Goal: Task Accomplishment & Management: Use online tool/utility

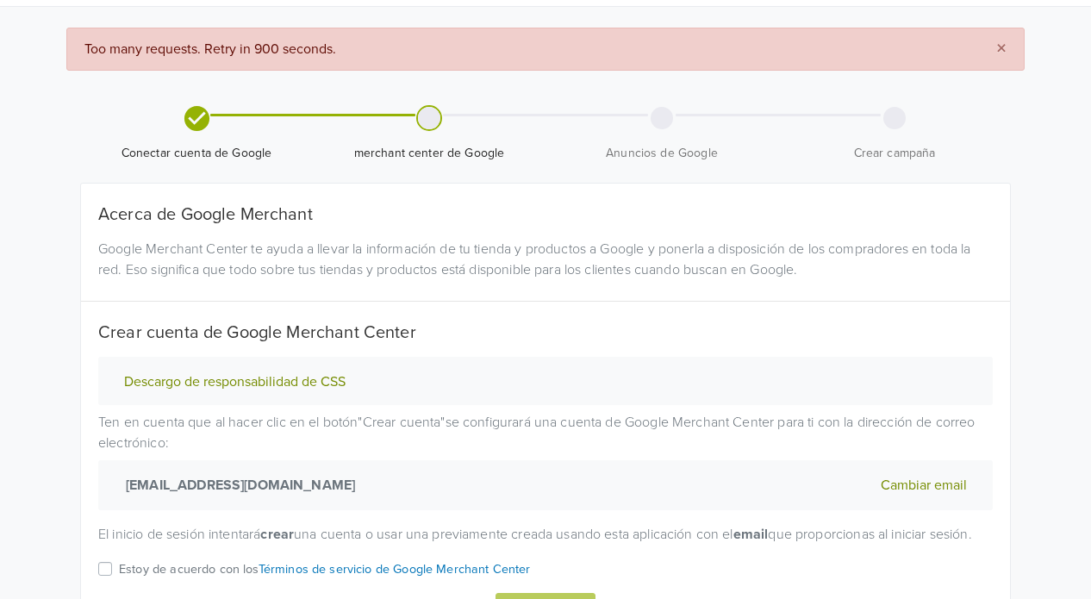
scroll to position [163, 0]
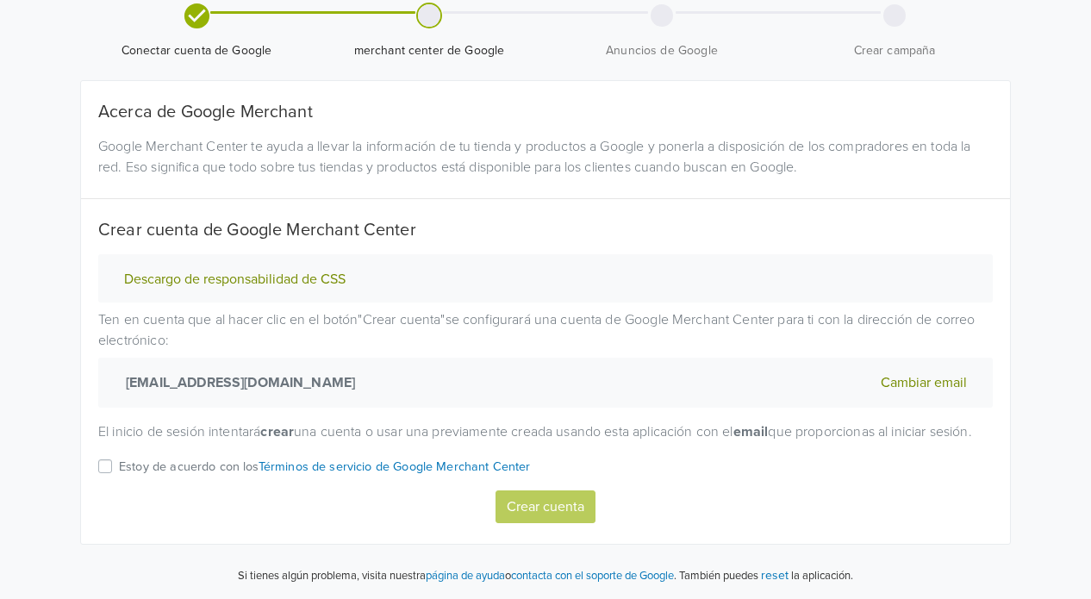
click at [566, 511] on div "Crear cuenta" at bounding box center [545, 506] width 895 height 33
click at [119, 464] on label "Estoy de acuerdo con los Términos de servicio de Google Merchant Center" at bounding box center [325, 473] width 412 height 34
click at [0, 0] on input "Estoy de acuerdo con los Términos de servicio de Google Merchant Center" at bounding box center [0, 0] width 0 height 0
click at [535, 518] on button "Crear cuenta" at bounding box center [546, 506] width 100 height 33
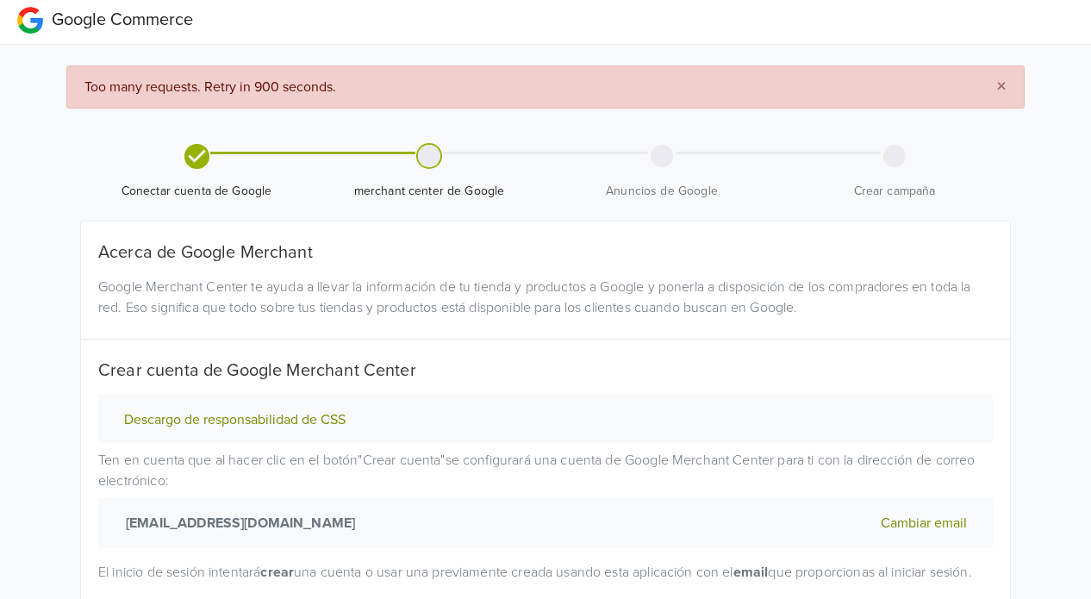
scroll to position [0, 0]
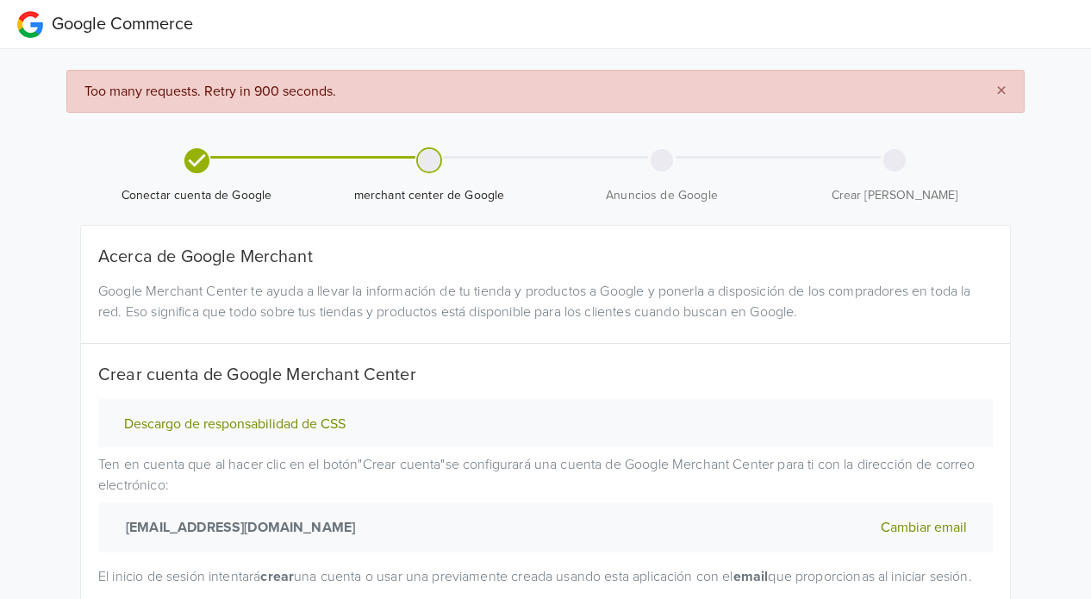
select select "cl"
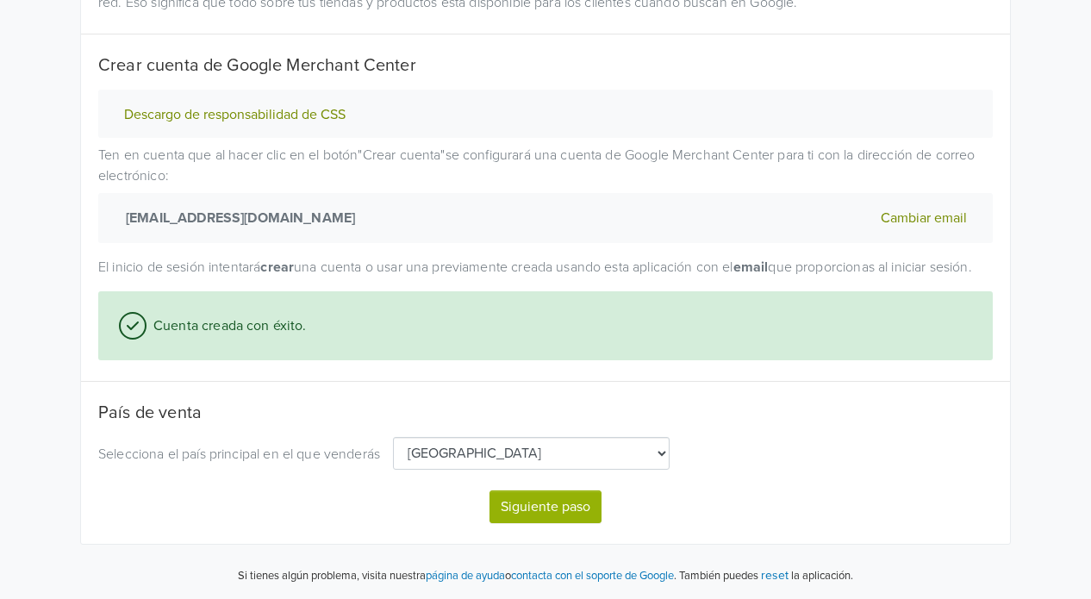
click at [541, 513] on button "Siguiente paso" at bounding box center [546, 506] width 112 height 33
select select "cl"
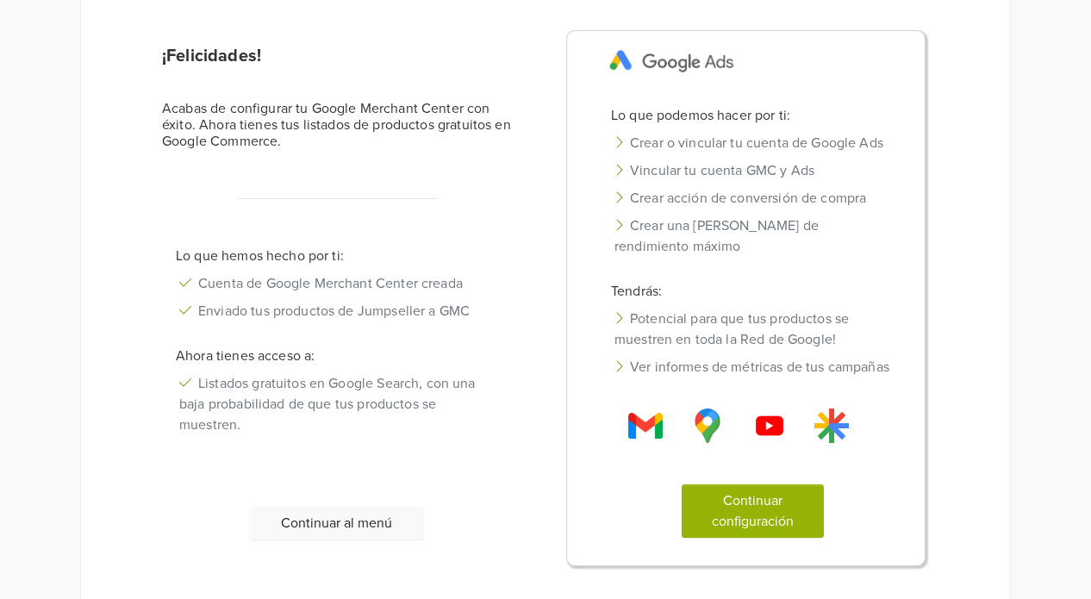
scroll to position [232, 0]
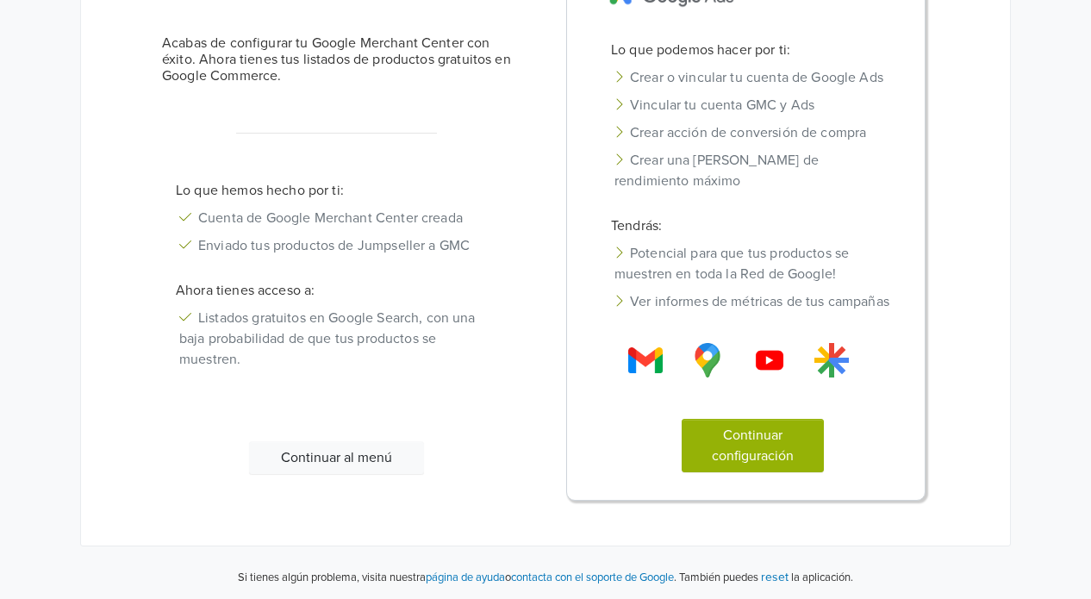
click at [356, 450] on button "Continuar al menú" at bounding box center [336, 457] width 175 height 33
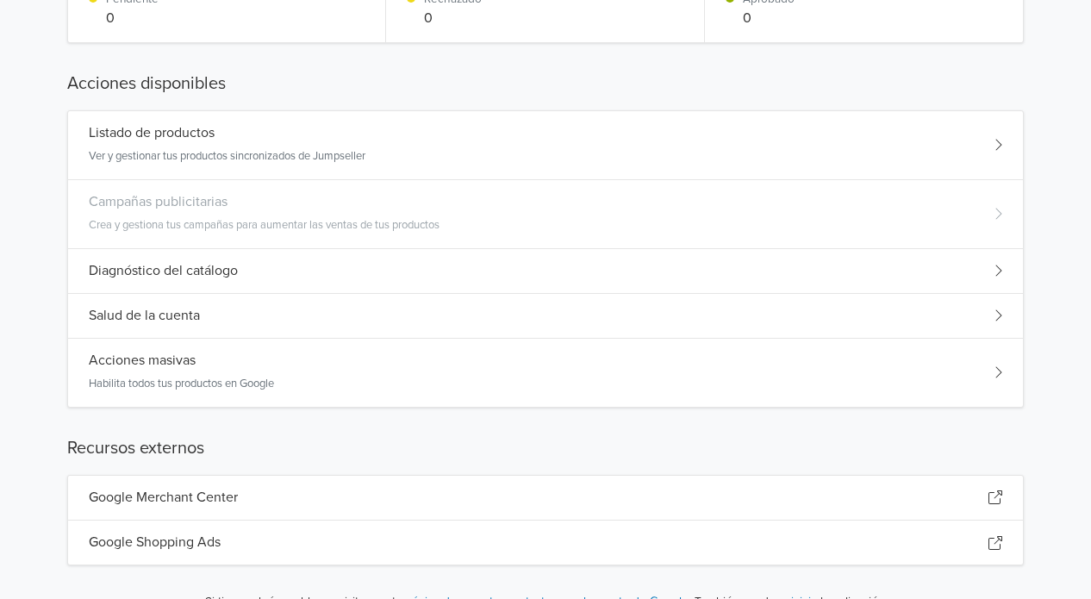
scroll to position [364, 0]
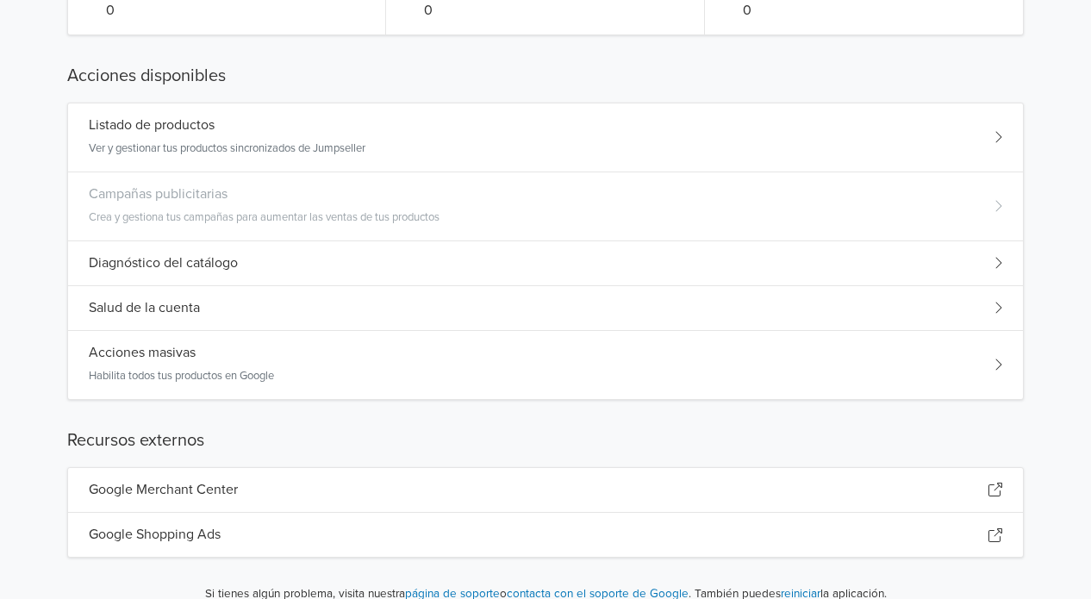
click at [990, 496] on div "Google Merchant Center" at bounding box center [545, 490] width 955 height 45
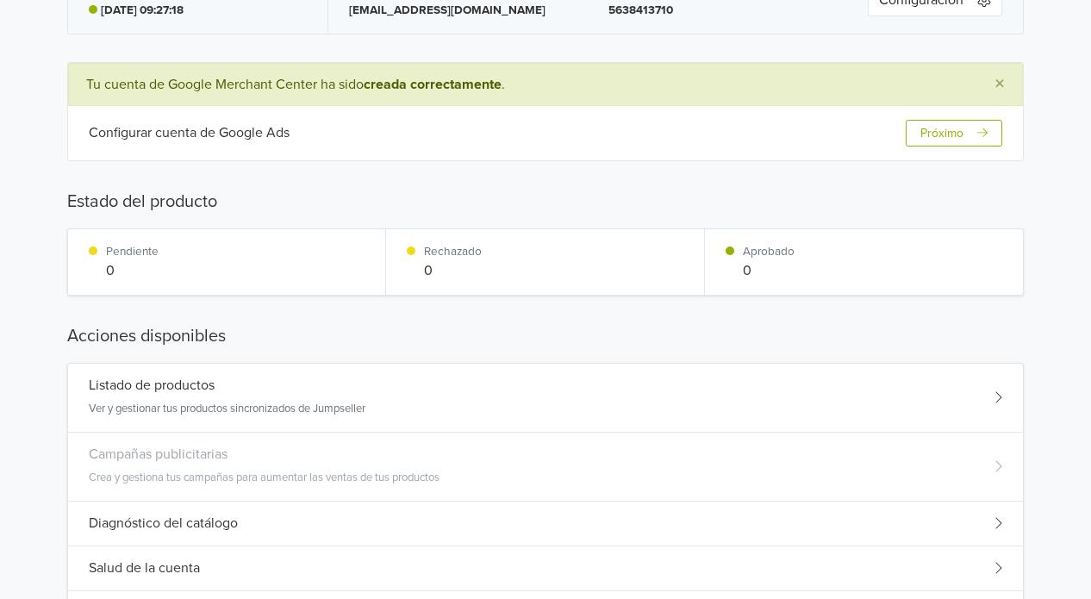
scroll to position [19, 0]
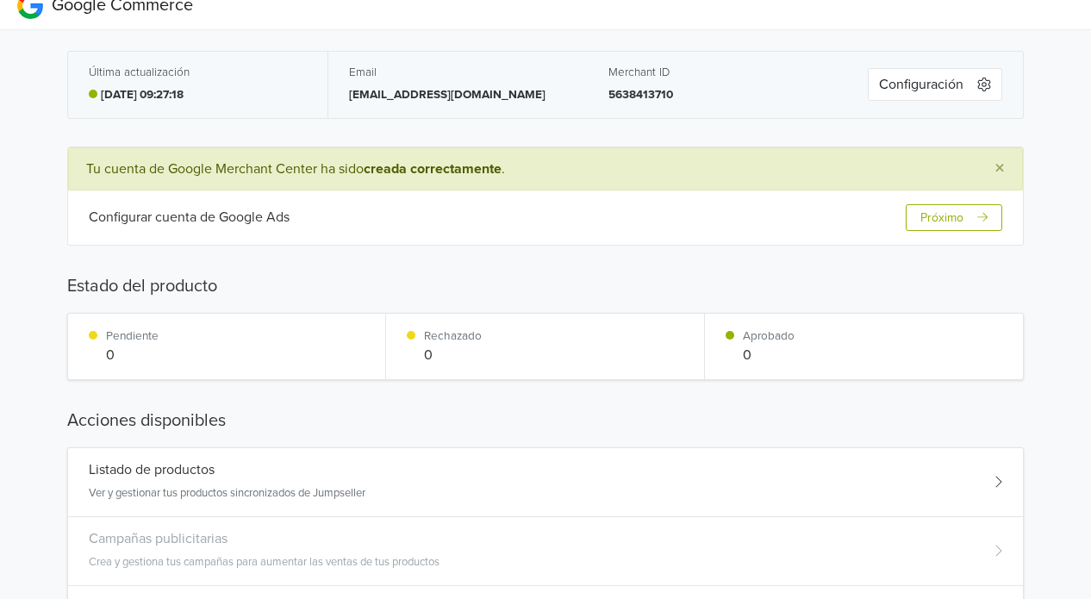
click at [954, 216] on button "Próximo" at bounding box center [954, 217] width 97 height 27
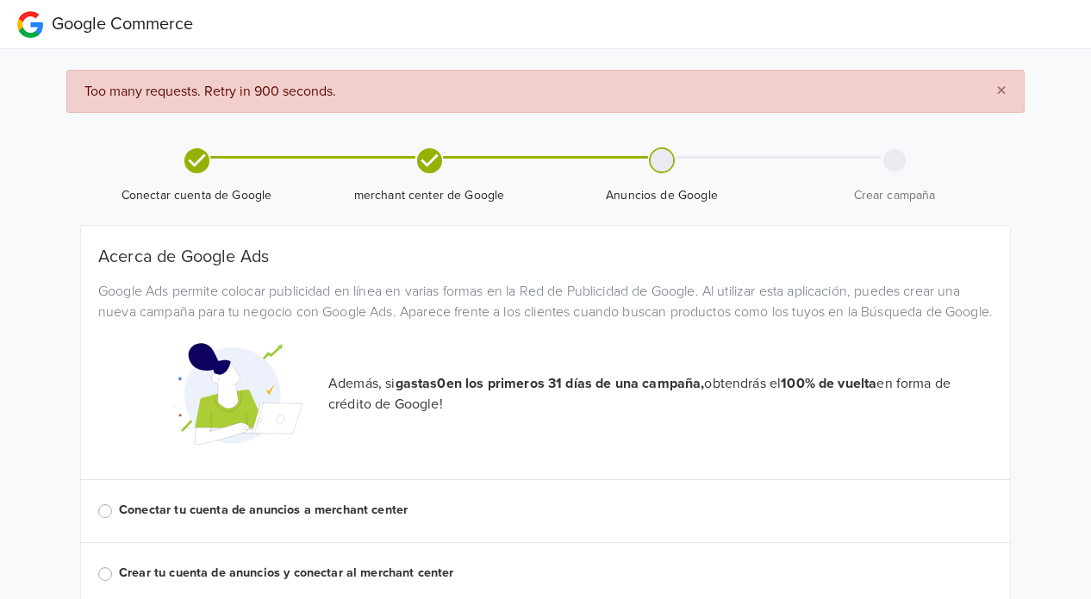
scroll to position [19, 0]
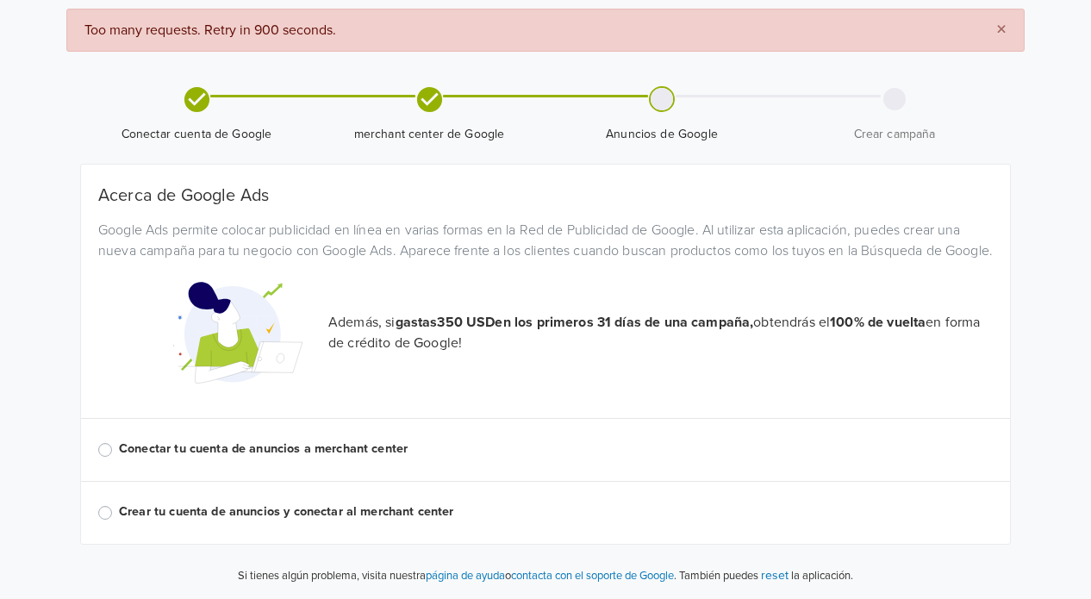
scroll to position [80, 0]
click at [380, 450] on label "Conectar tu cuenta de anuncios a merchant center" at bounding box center [556, 449] width 874 height 19
click at [0, 0] on input "Conectar tu cuenta de anuncios a merchant center" at bounding box center [0, 0] width 0 height 0
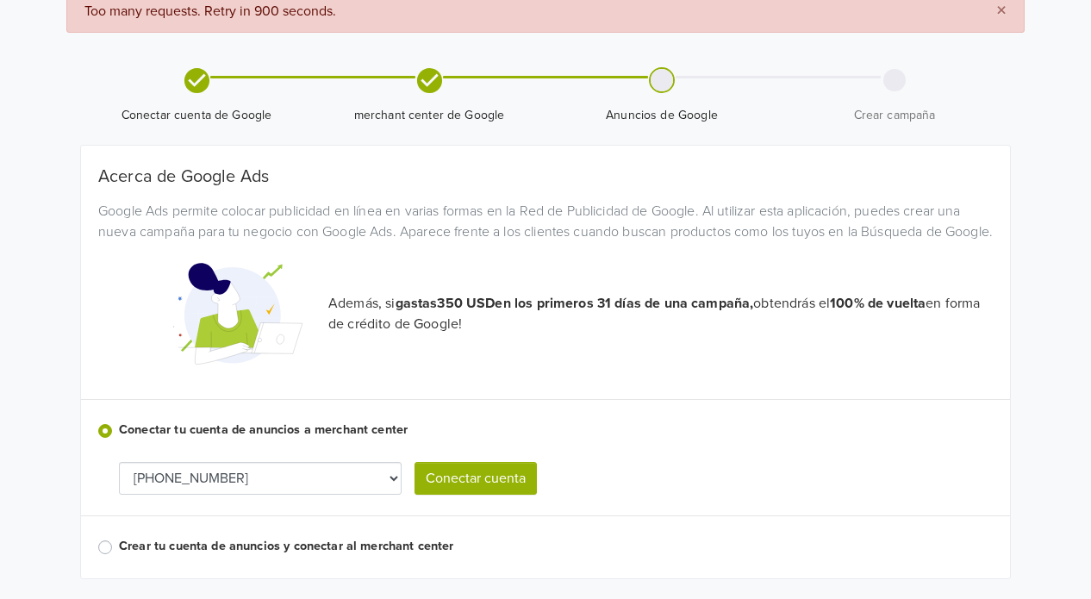
click at [351, 492] on select "[PHONE_NUMBER]" at bounding box center [260, 478] width 283 height 33
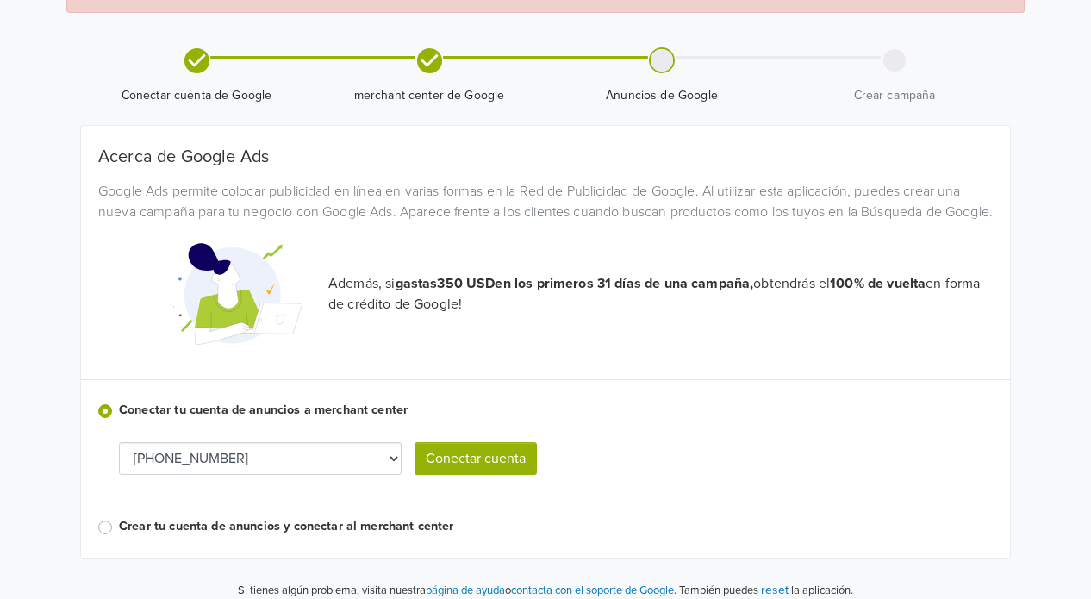
scroll to position [134, 0]
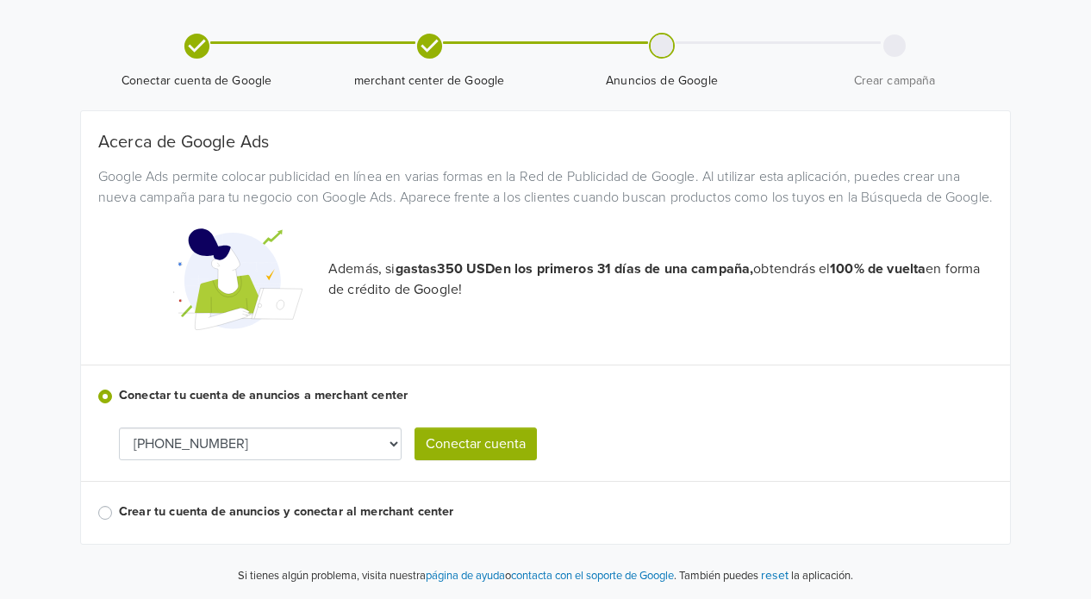
click at [325, 513] on label "Crear tu cuenta de anuncios y conectar al merchant center" at bounding box center [556, 512] width 874 height 19
click at [0, 0] on input "Crear tu cuenta de anuncios y conectar al merchant center" at bounding box center [0, 0] width 0 height 0
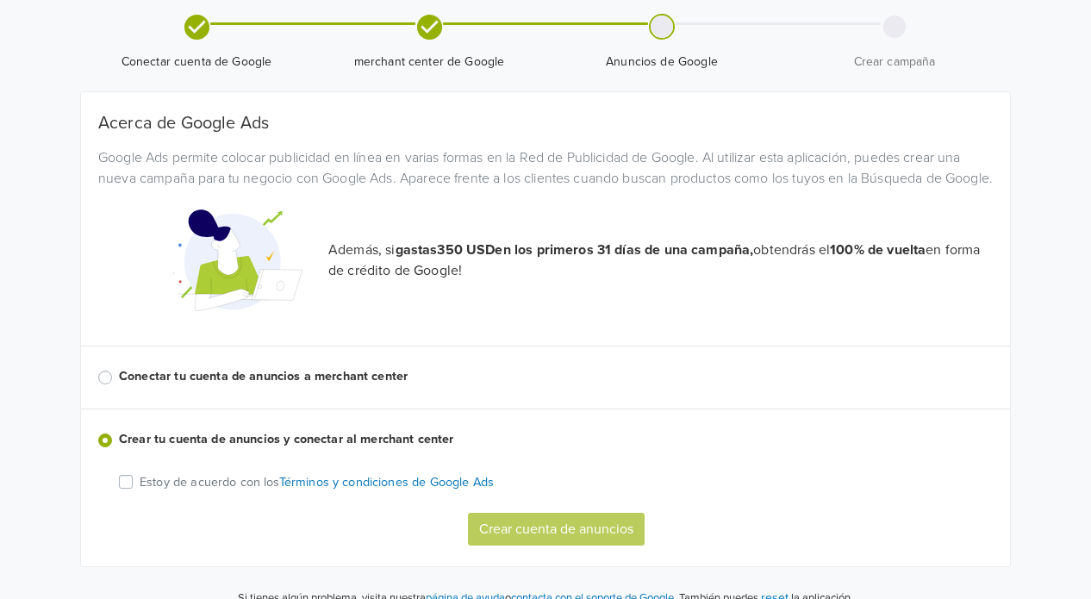
click at [245, 492] on p "Estoy de acuerdo con los Términos y condiciones de Google Ads" at bounding box center [317, 482] width 354 height 19
click at [0, 0] on input "Estoy de acuerdo con los Términos y condiciones de Google Ads" at bounding box center [0, 0] width 0 height 0
click at [583, 546] on button "Crear cuenta de anuncios" at bounding box center [556, 529] width 177 height 33
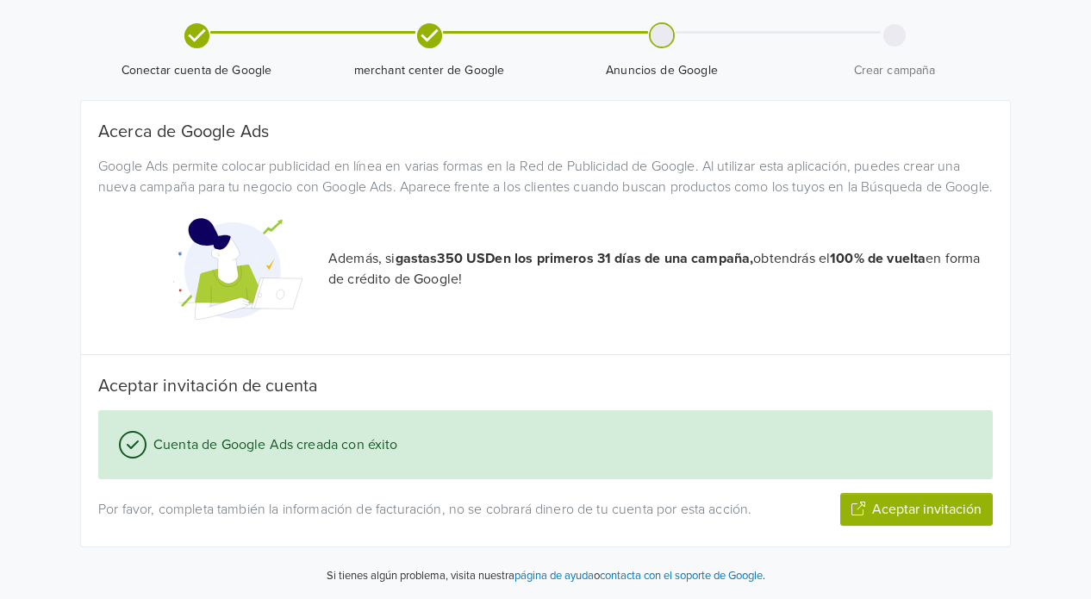
click at [899, 516] on button "Aceptar invitación" at bounding box center [916, 509] width 153 height 33
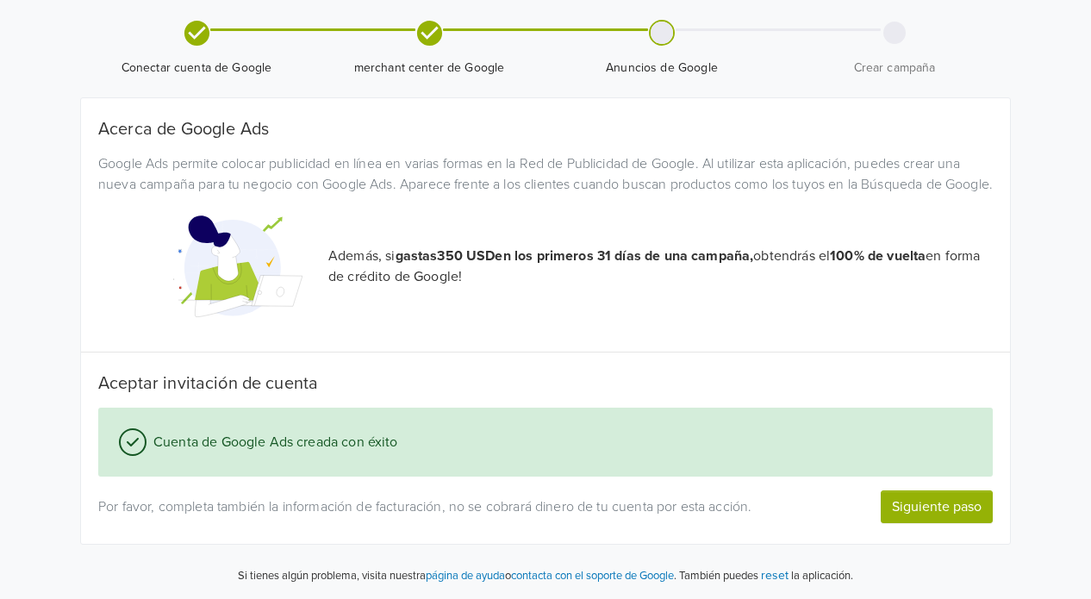
click at [903, 509] on button "Siguiente paso" at bounding box center [937, 506] width 112 height 33
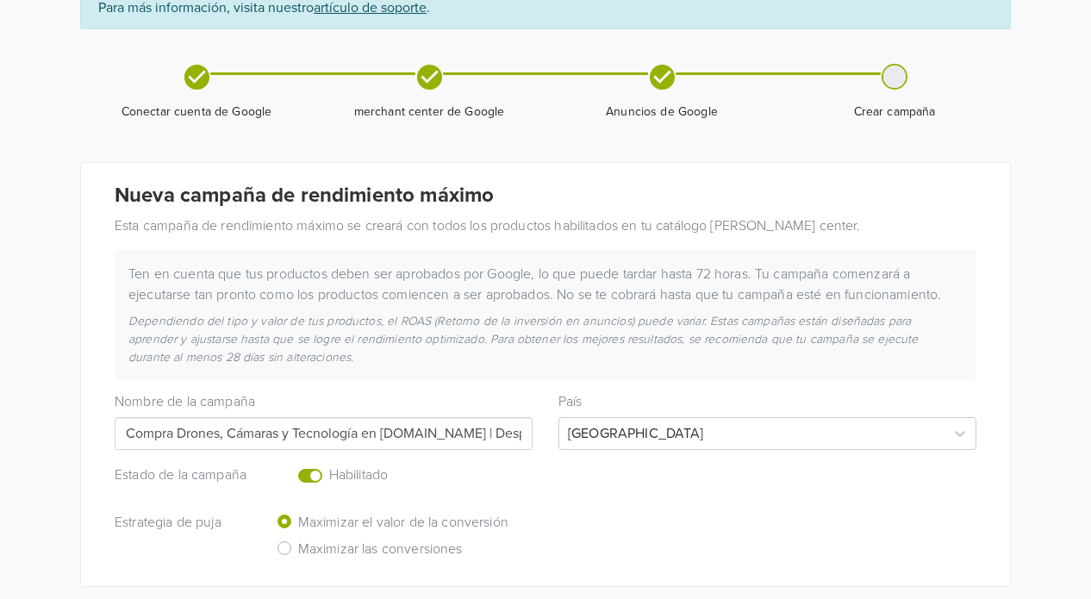
scroll to position [172, 0]
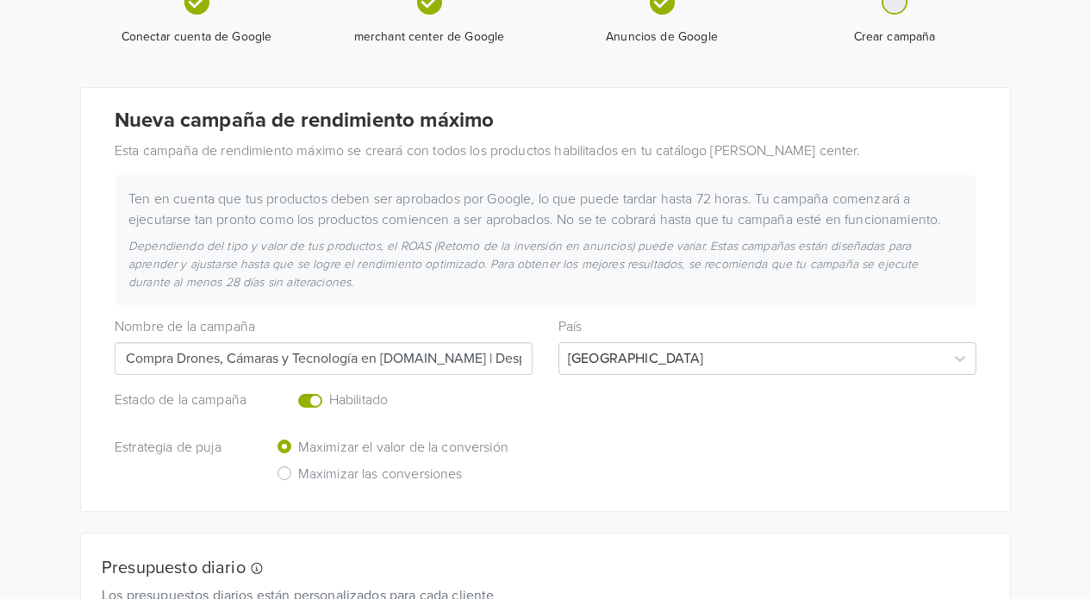
click at [314, 361] on input "Compra Drones, Cámaras y Tecnología en Bazuca.cl | Despacho Rápido by Jumpseller" at bounding box center [324, 358] width 418 height 33
type input "Bazuca"
click at [300, 393] on div at bounding box center [313, 402] width 31 height 27
click at [329, 390] on label "Enabled or pause your campaign" at bounding box center [329, 390] width 0 height 0
click at [0, 0] on input "checkbox" at bounding box center [0, 0] width 0 height 0
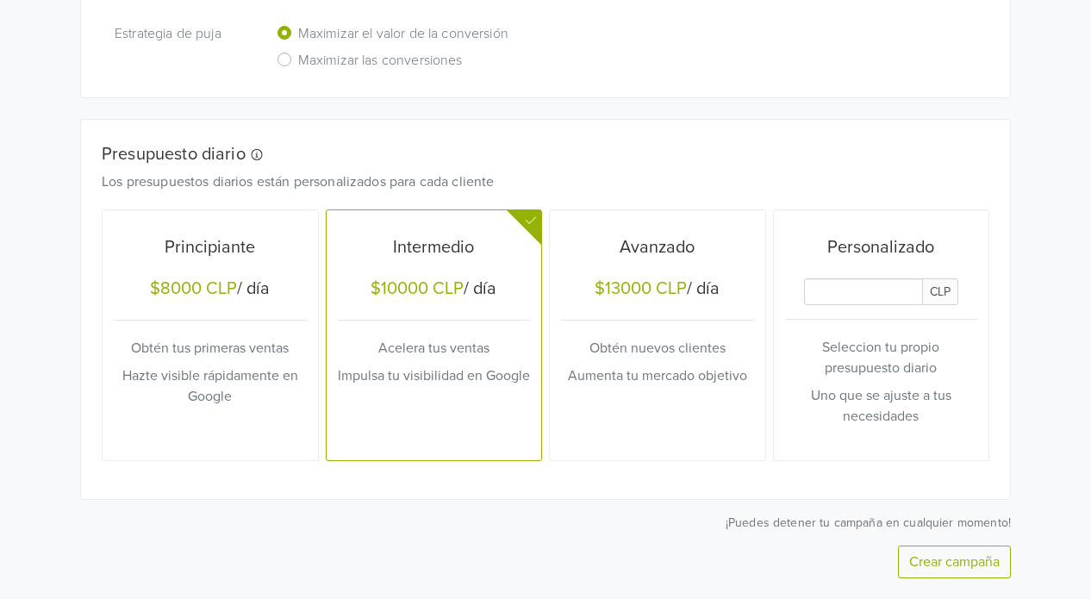
scroll to position [638, 0]
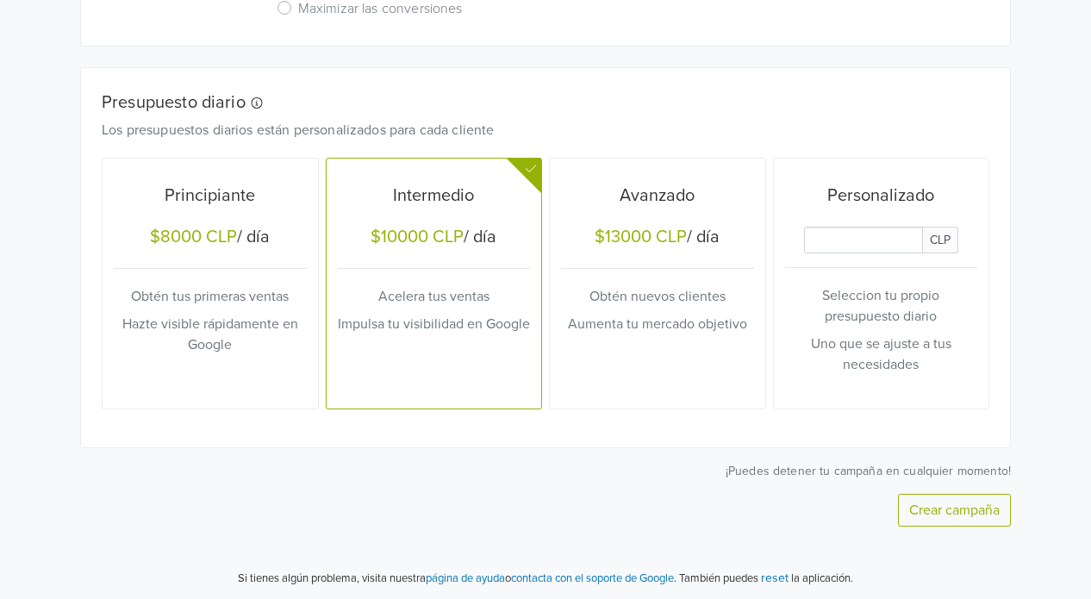
click at [951, 520] on button "Crear campaña" at bounding box center [954, 510] width 113 height 33
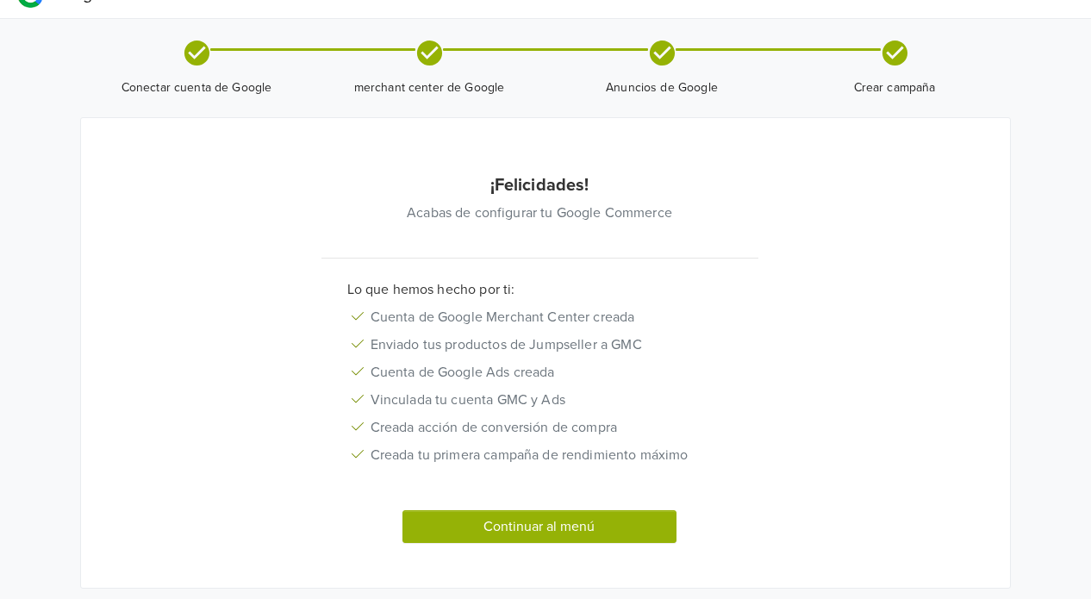
scroll to position [72, 0]
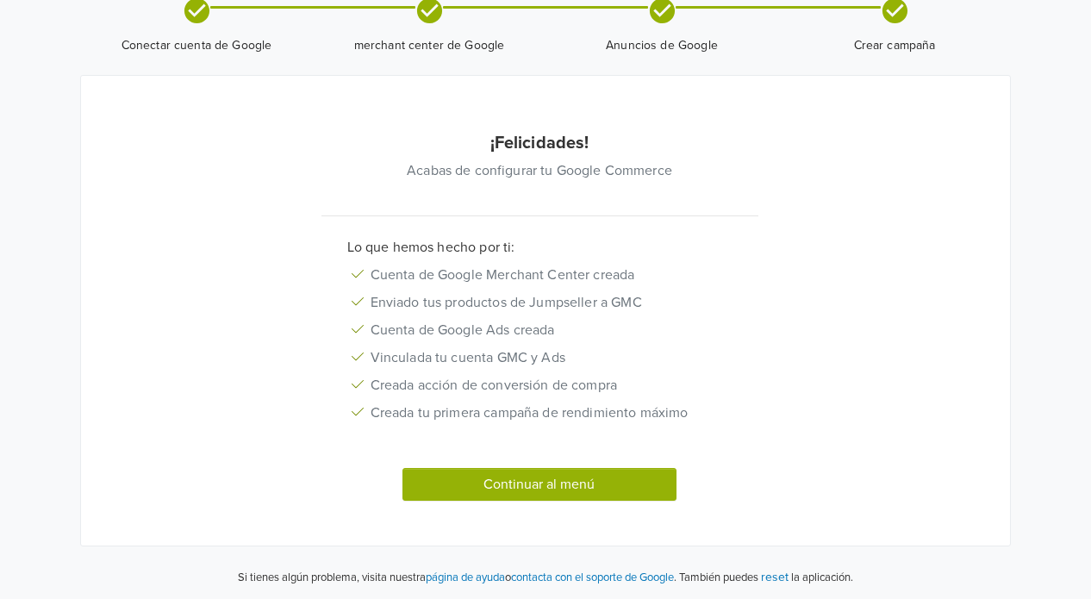
click at [641, 486] on button "Continuar al menú" at bounding box center [540, 484] width 274 height 33
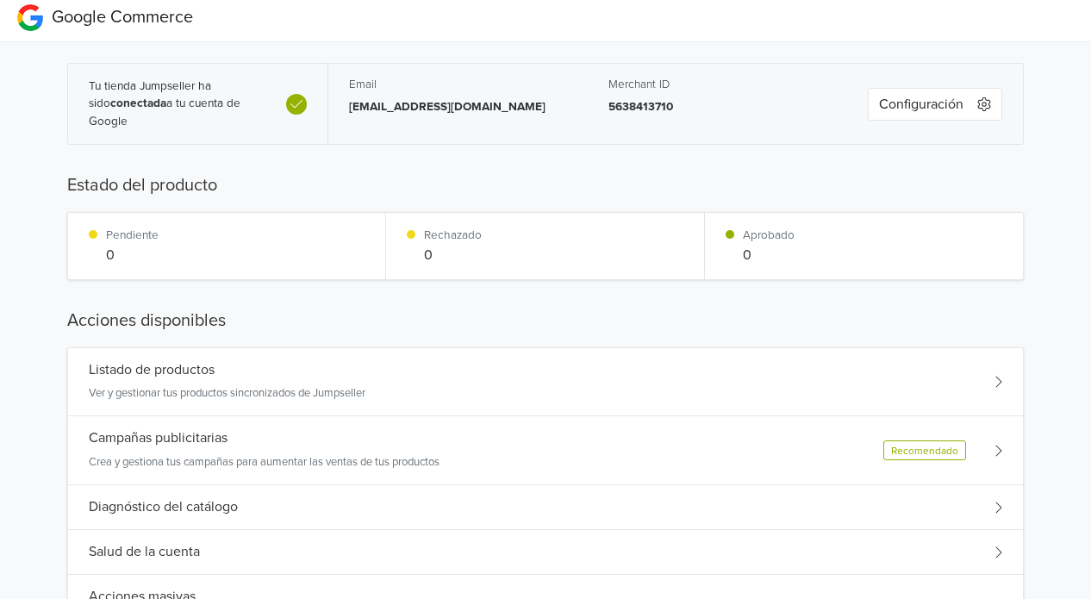
scroll to position [0, 0]
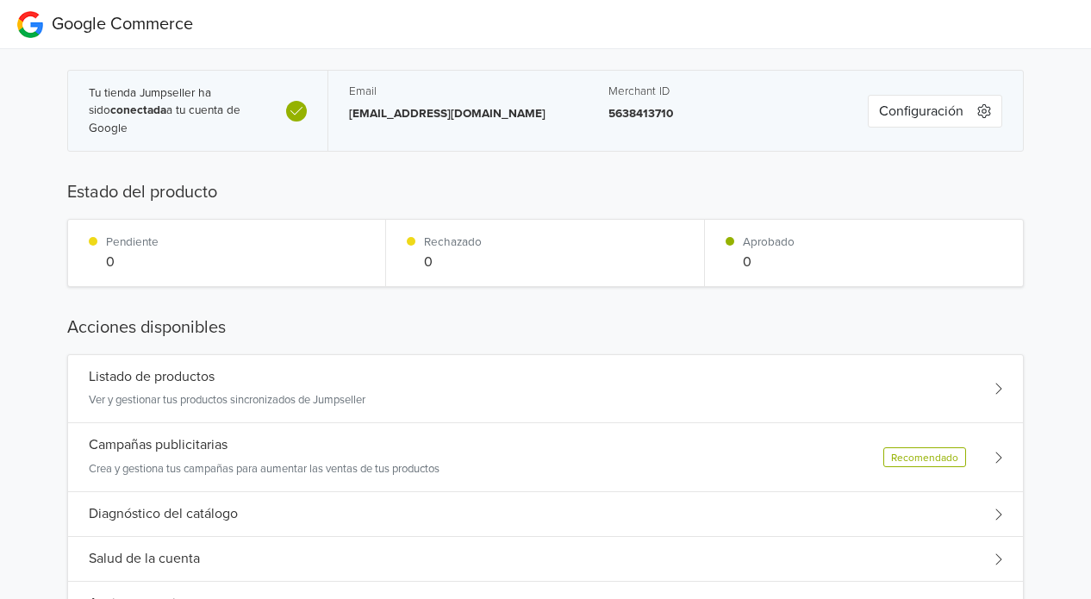
click at [917, 112] on button "Configuración" at bounding box center [935, 111] width 134 height 33
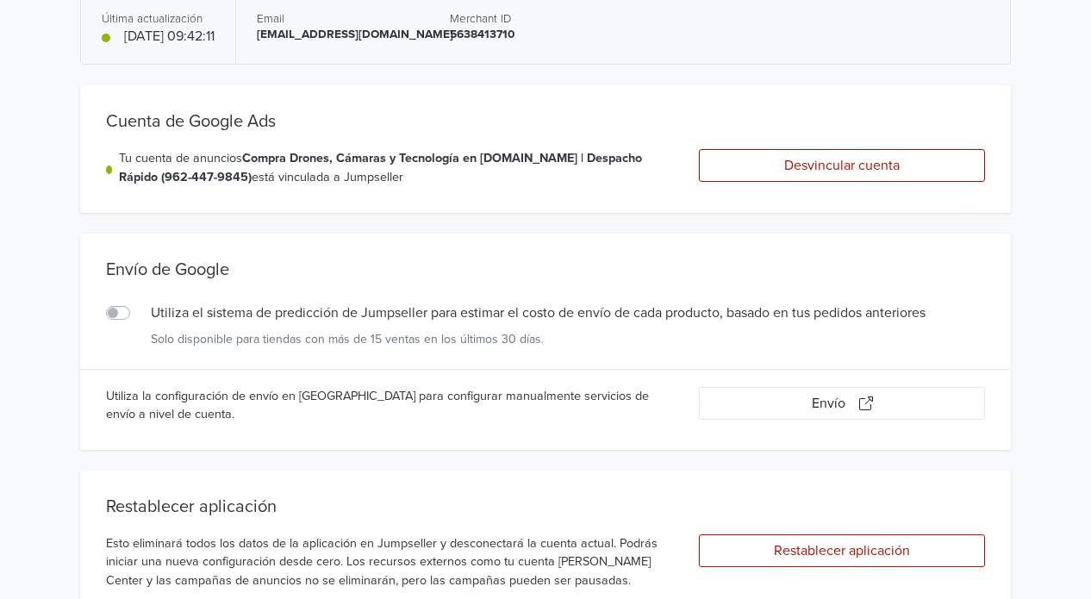
scroll to position [86, 0]
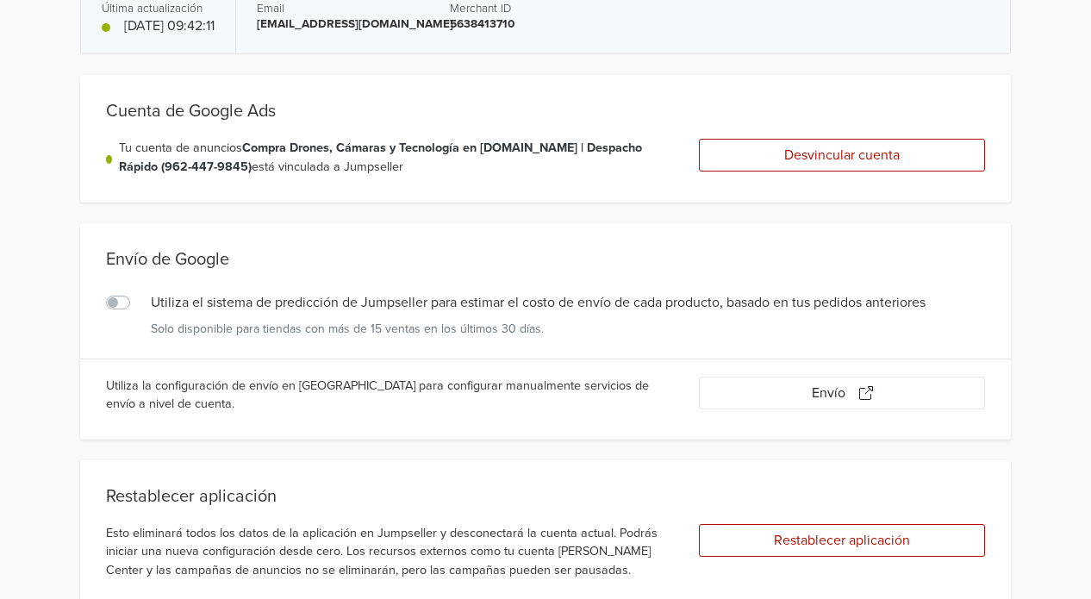
click at [137, 292] on label "Utiliza el sistema de predicción de Jumpseller para estimar el costo de envío d…" at bounding box center [137, 292] width 0 height 0
click at [0, 0] on input "Utiliza el sistema de predicción de Jumpseller para estimar el costo de envío d…" at bounding box center [0, 0] width 0 height 0
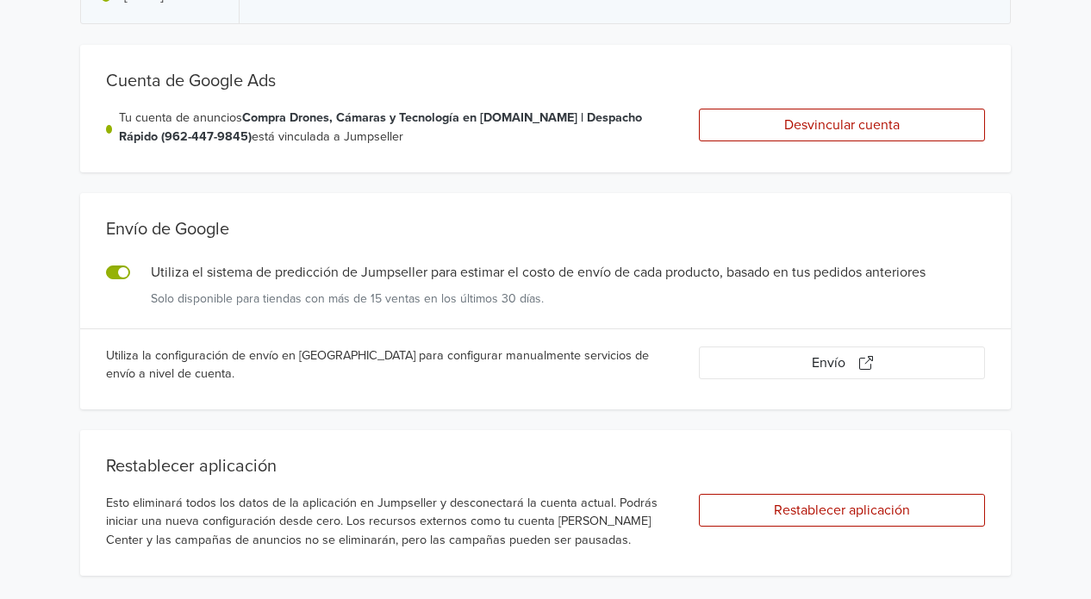
scroll to position [231, 0]
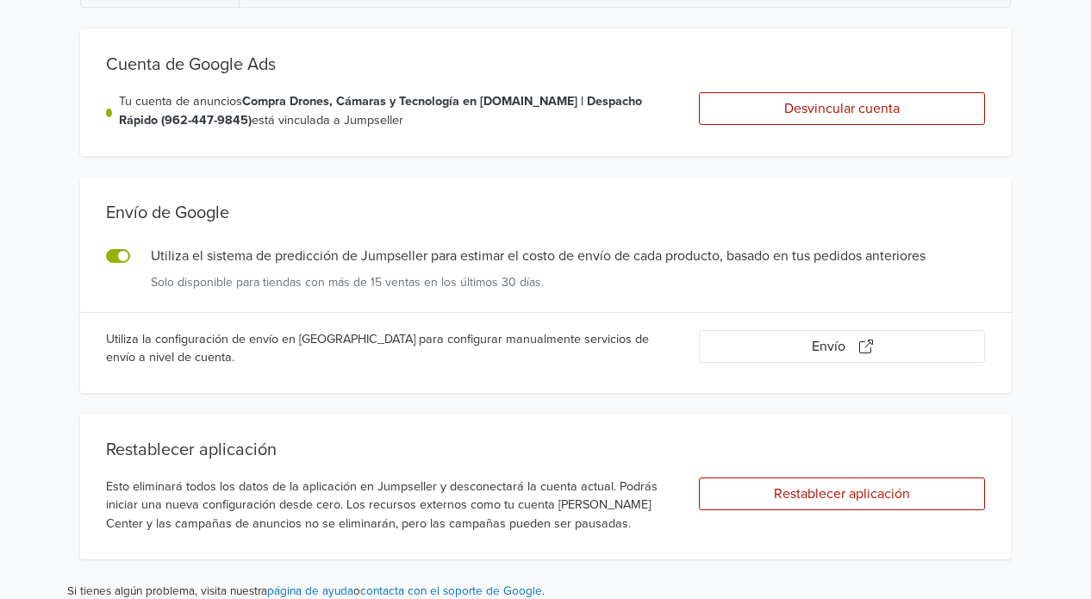
click at [840, 350] on button "Envío" at bounding box center [842, 346] width 286 height 33
